Goal: Information Seeking & Learning: Learn about a topic

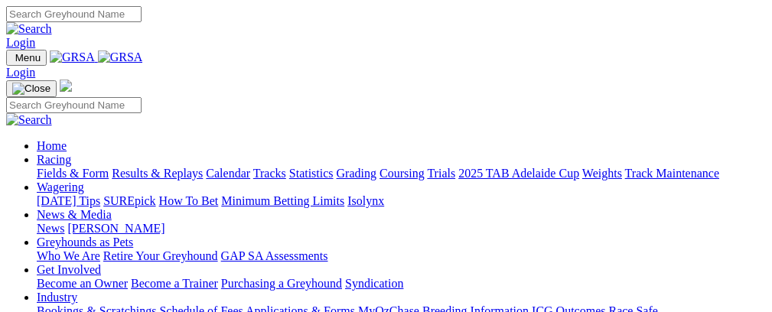
scroll to position [631, 0]
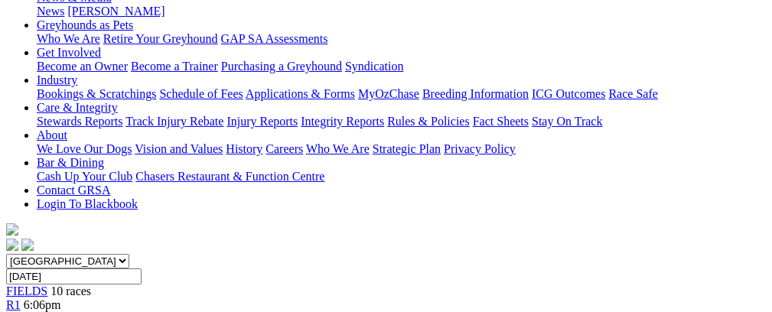
scroll to position [95, 0]
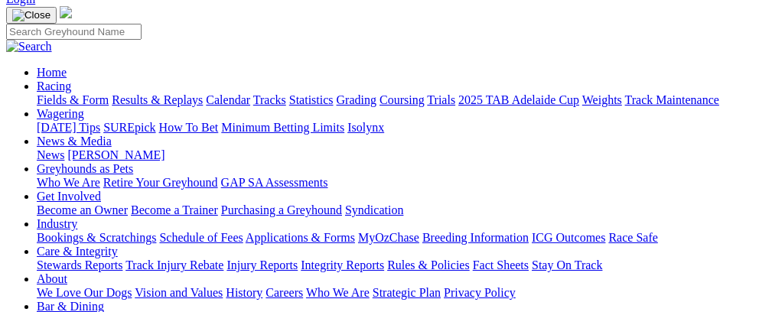
scroll to position [83, 0]
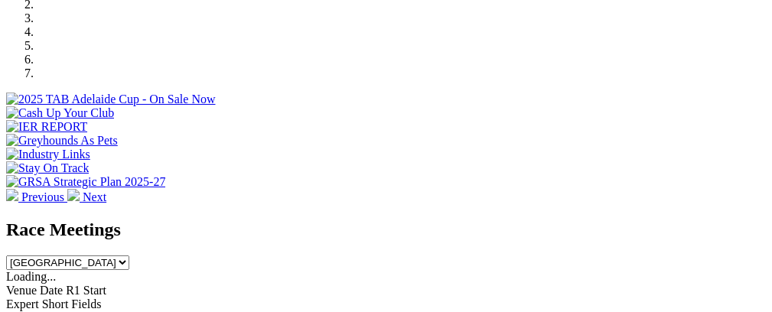
scroll to position [419, 0]
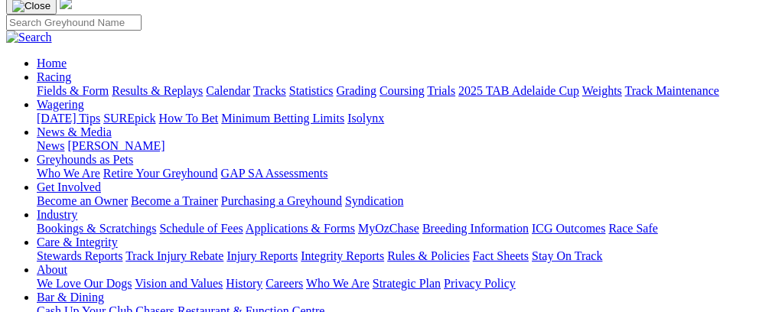
scroll to position [116, 0]
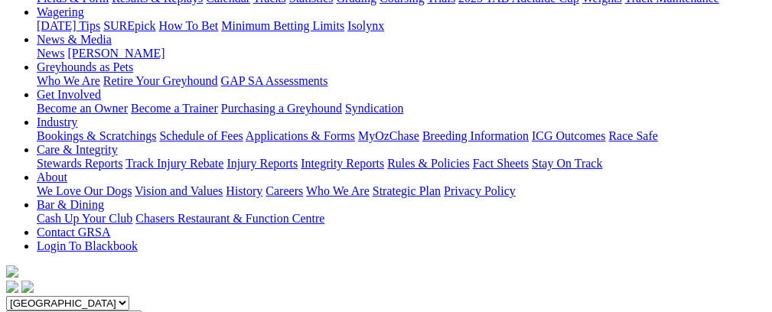
scroll to position [166, 0]
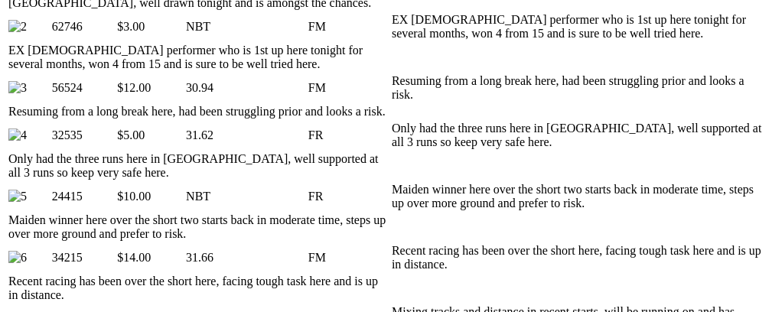
scroll to position [0, 46]
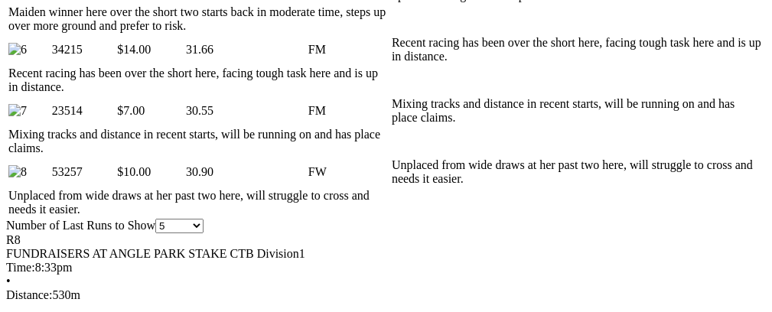
scroll to position [0, 5]
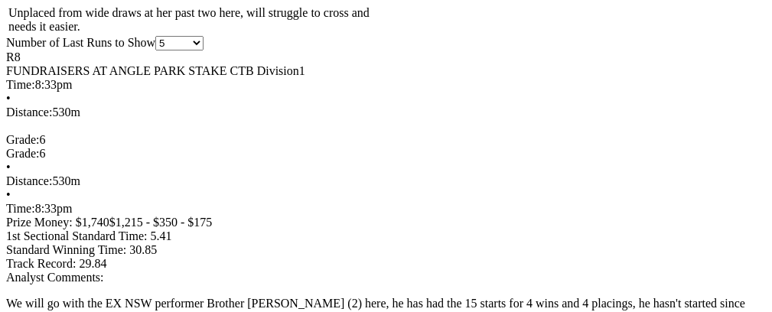
scroll to position [0, 65]
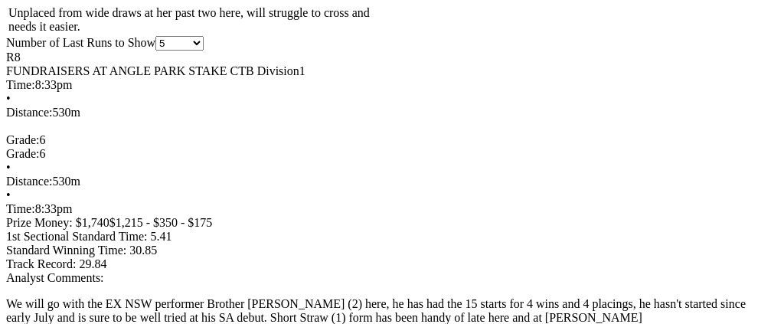
drag, startPoint x: 389, startPoint y: 295, endPoint x: 563, endPoint y: 270, distance: 175.5
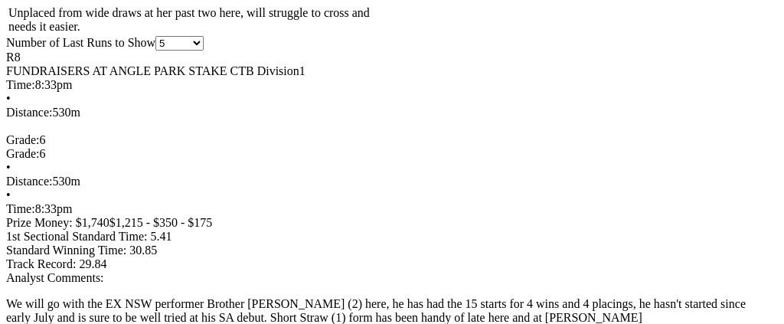
drag, startPoint x: 336, startPoint y: 306, endPoint x: 537, endPoint y: 294, distance: 201.0
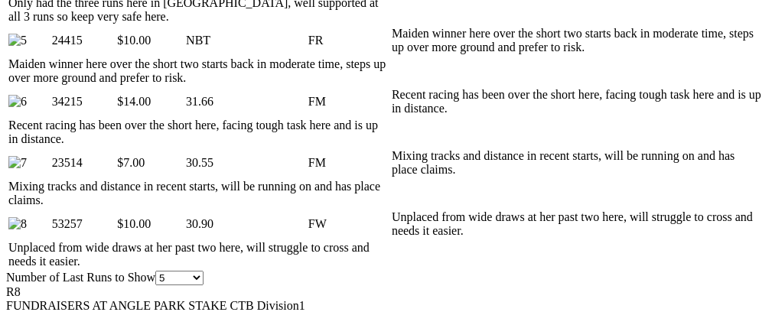
scroll to position [1056, 0]
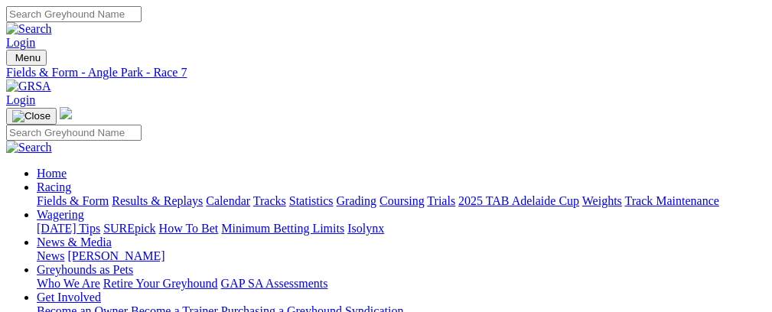
scroll to position [73, 0]
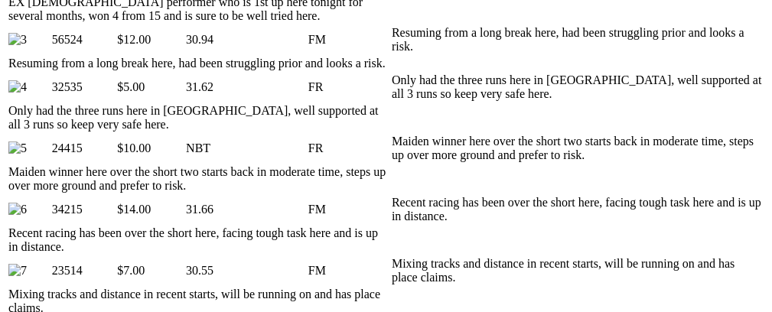
scroll to position [0, 46]
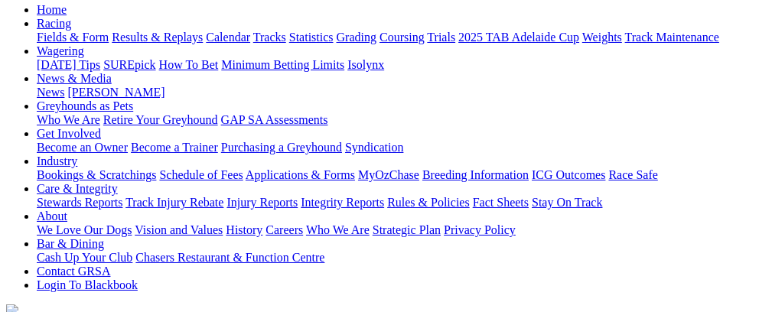
scroll to position [142, 0]
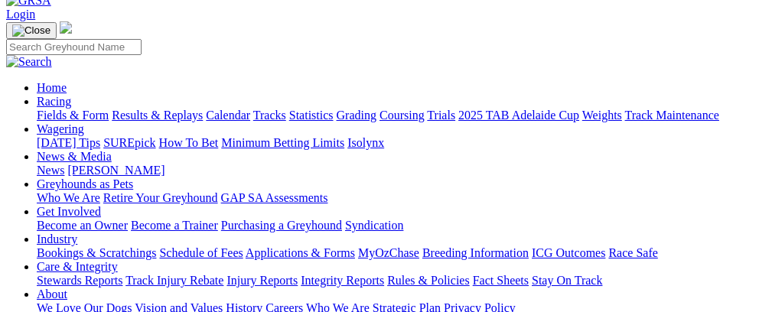
scroll to position [93, 0]
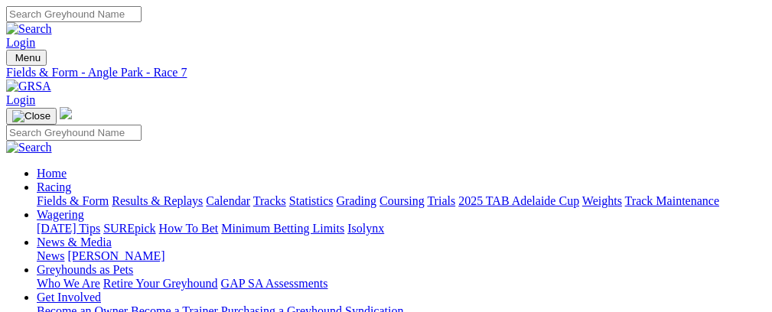
scroll to position [36, 0]
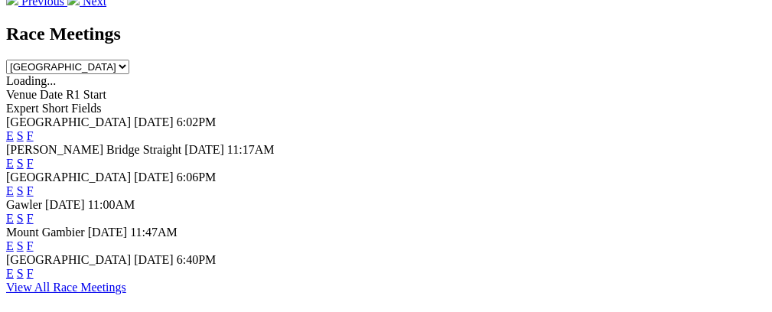
scroll to position [701, 0]
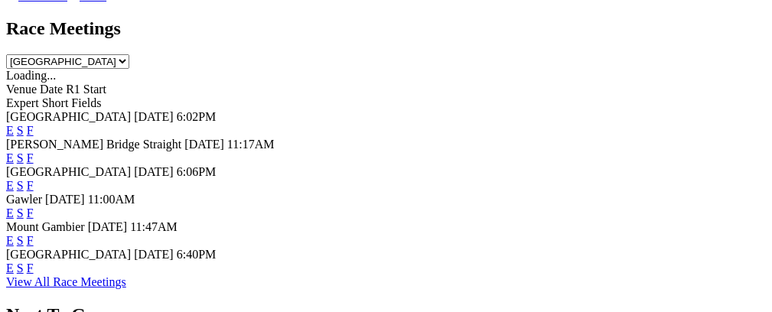
click at [14, 262] on link "E" at bounding box center [10, 268] width 8 height 13
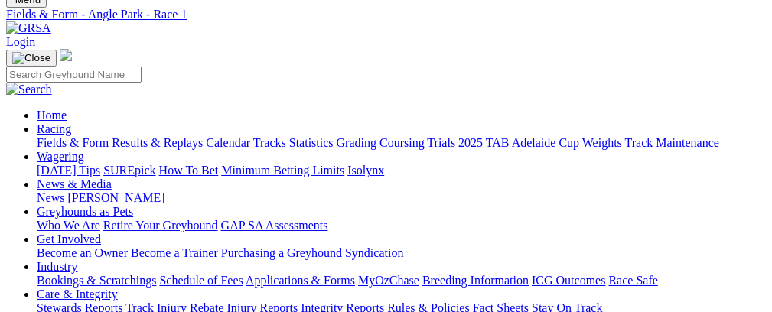
scroll to position [42, 0]
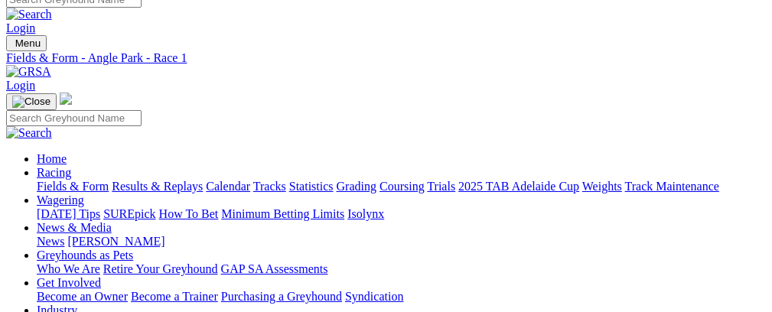
scroll to position [0, 0]
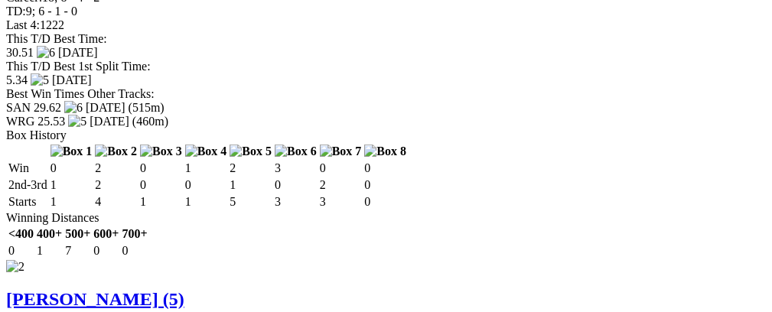
scroll to position [1728, 0]
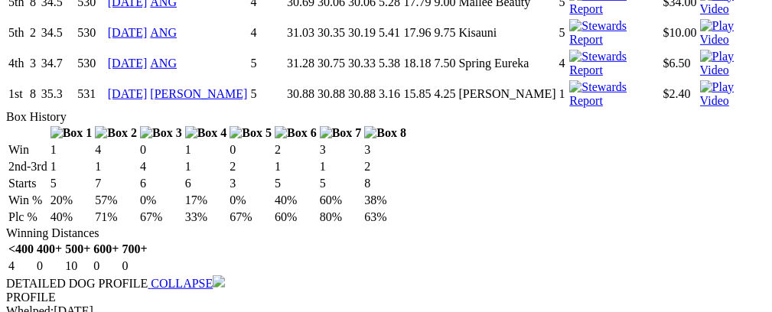
scroll to position [2153, 0]
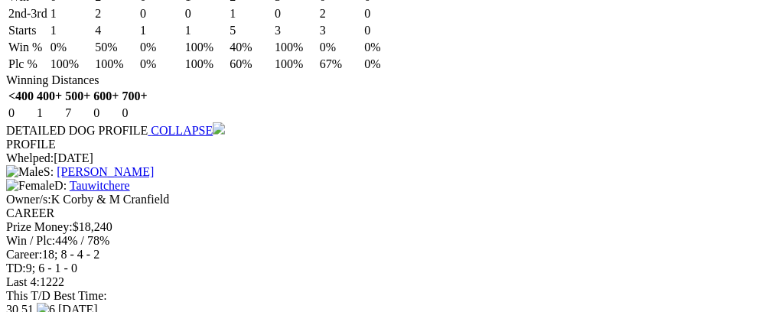
scroll to position [1484, 0]
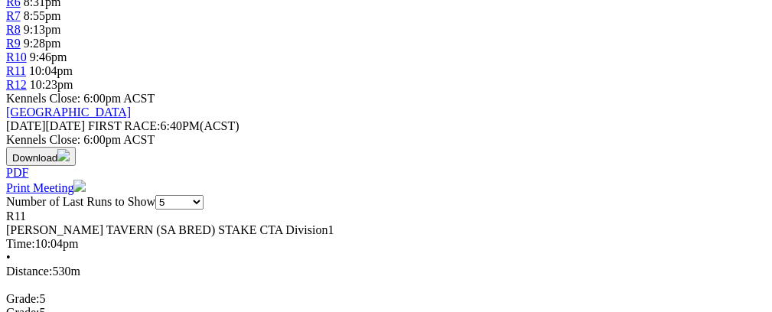
scroll to position [652, 0]
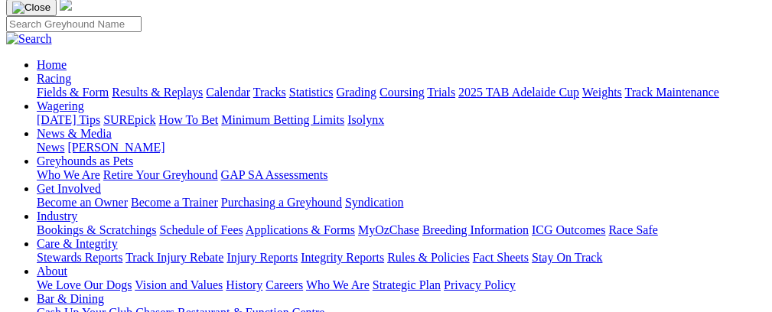
scroll to position [0, 0]
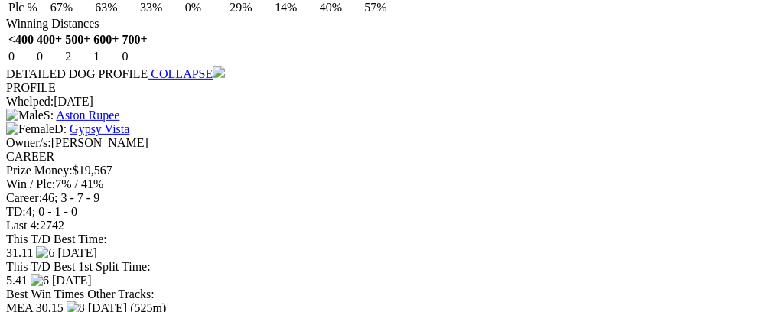
scroll to position [0, 66]
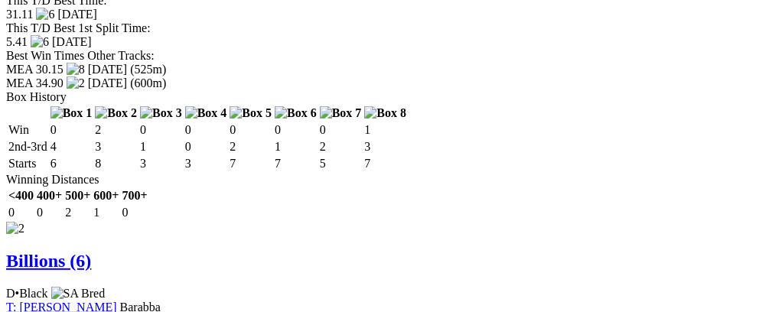
scroll to position [1667, 0]
